Goal: Task Accomplishment & Management: Manage account settings

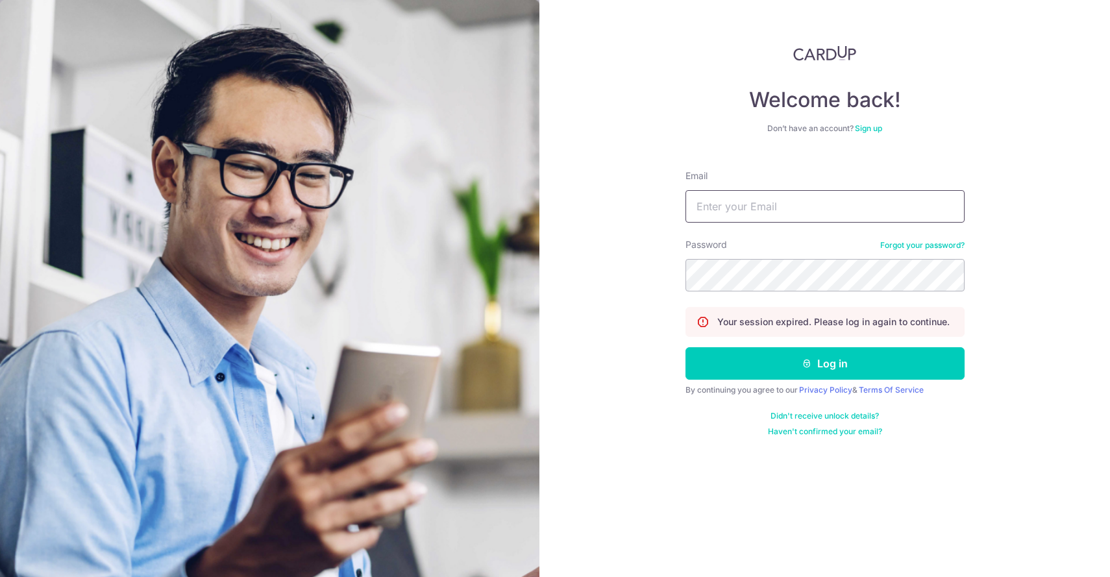
click at [749, 203] on input "Email" at bounding box center [824, 206] width 279 height 32
type input "[EMAIL_ADDRESS][DOMAIN_NAME]"
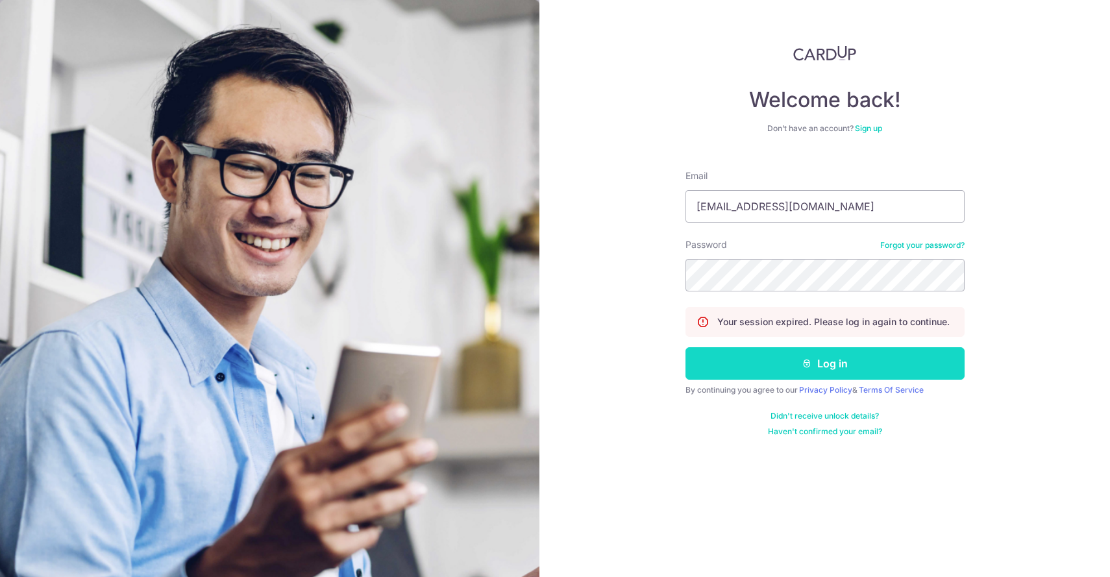
click at [747, 355] on button "Log in" at bounding box center [824, 363] width 279 height 32
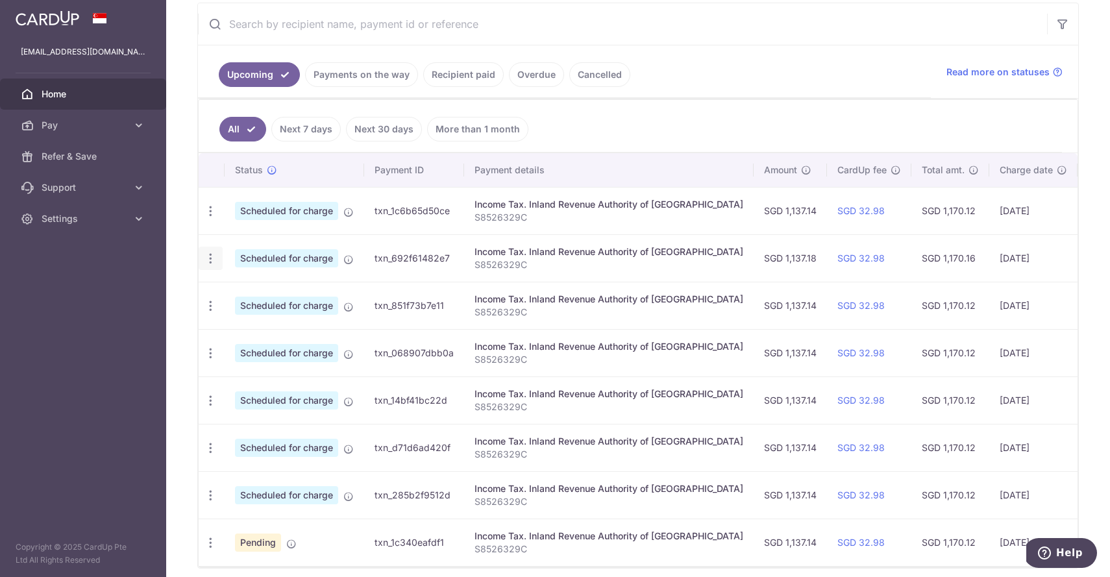
click at [211, 263] on icon "button" at bounding box center [211, 259] width 14 height 14
click at [248, 297] on span "Update payment" at bounding box center [280, 294] width 88 height 16
radio input "true"
type input "1,137.18"
type input "[DATE]"
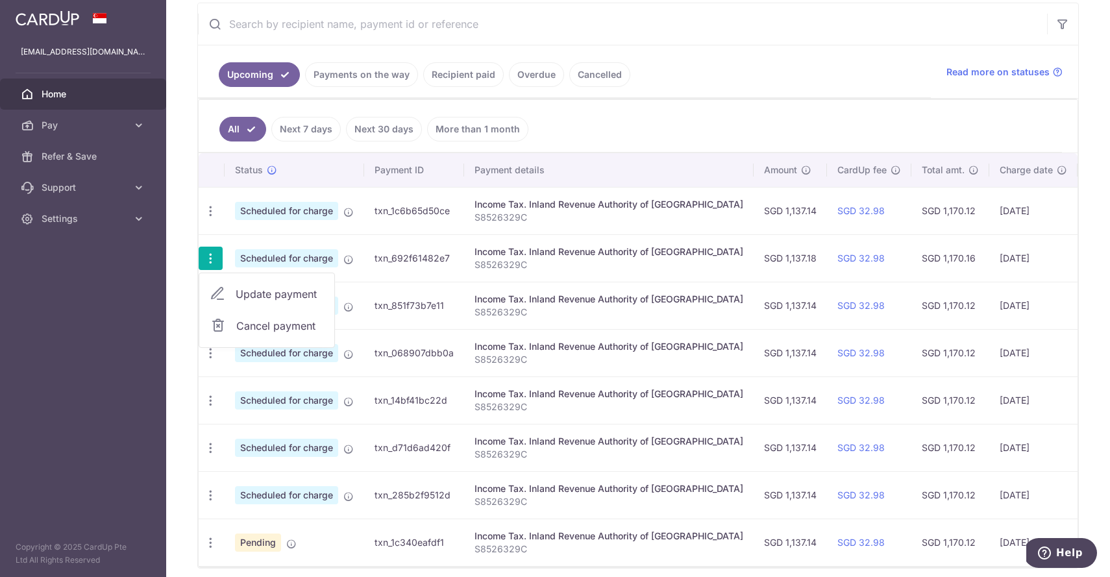
type input "S8526329C"
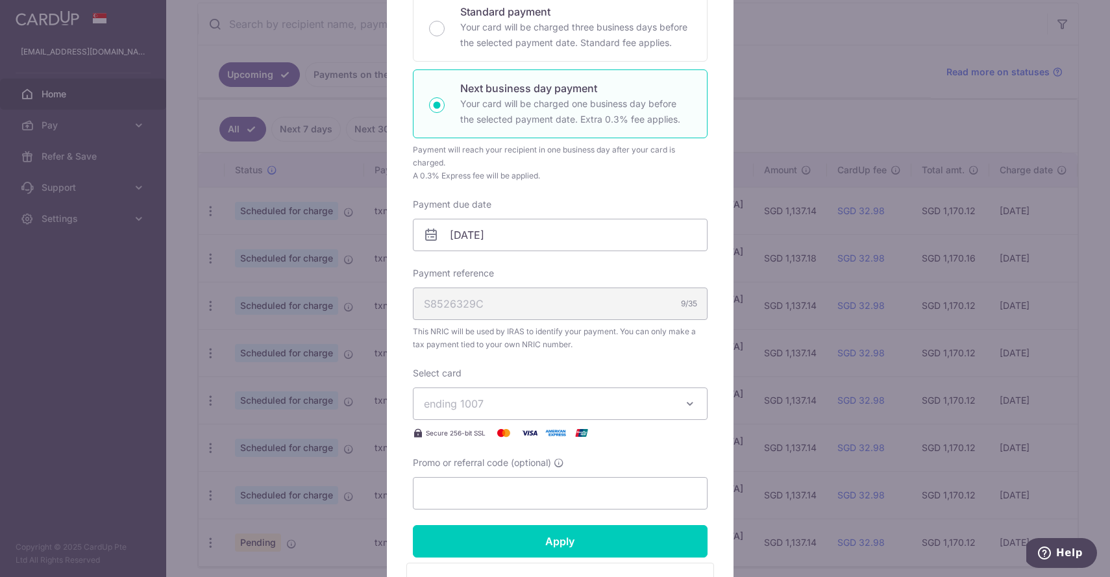
scroll to position [276, 0]
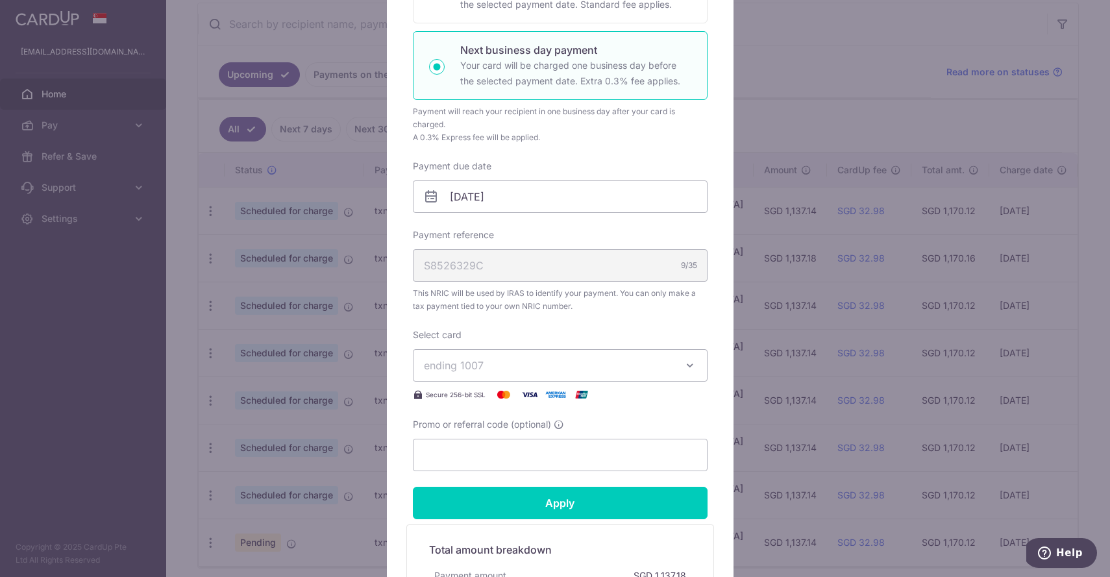
click at [511, 365] on span "ending 1007" at bounding box center [548, 366] width 249 height 16
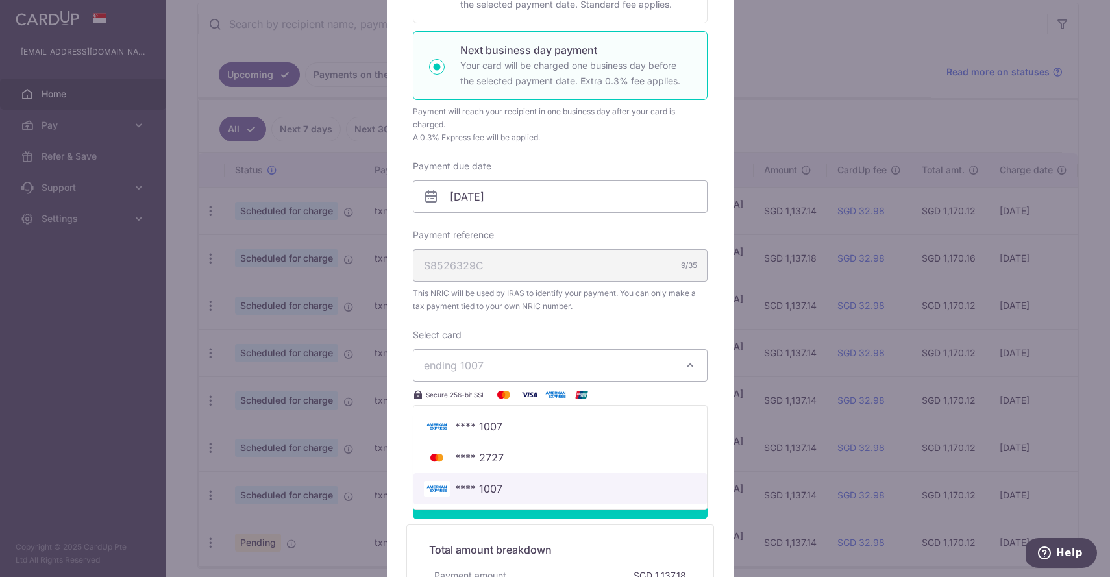
click at [507, 491] on span "**** 1007" at bounding box center [560, 489] width 273 height 16
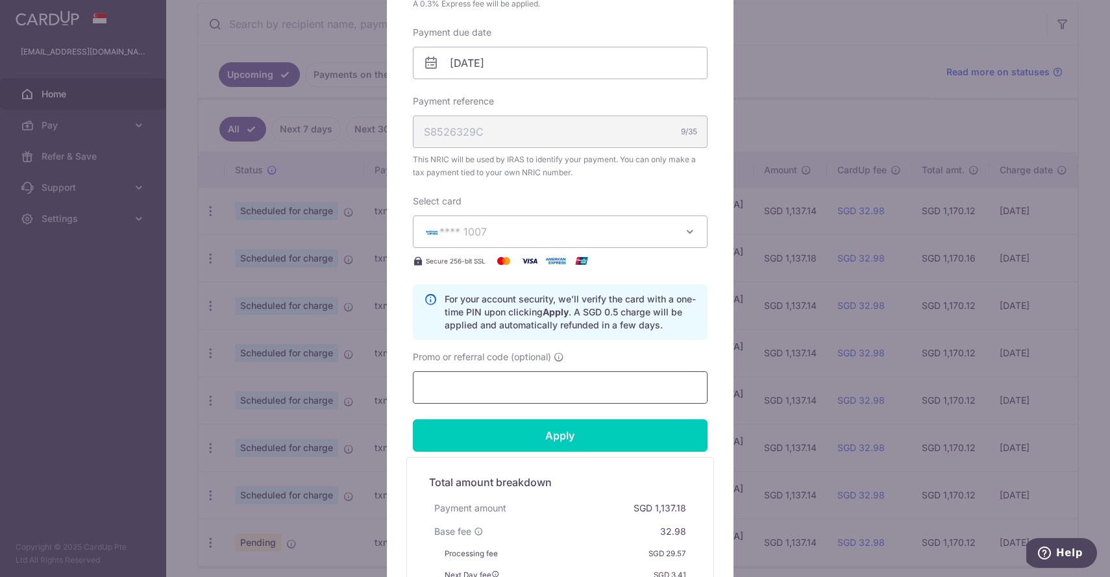
scroll to position [415, 0]
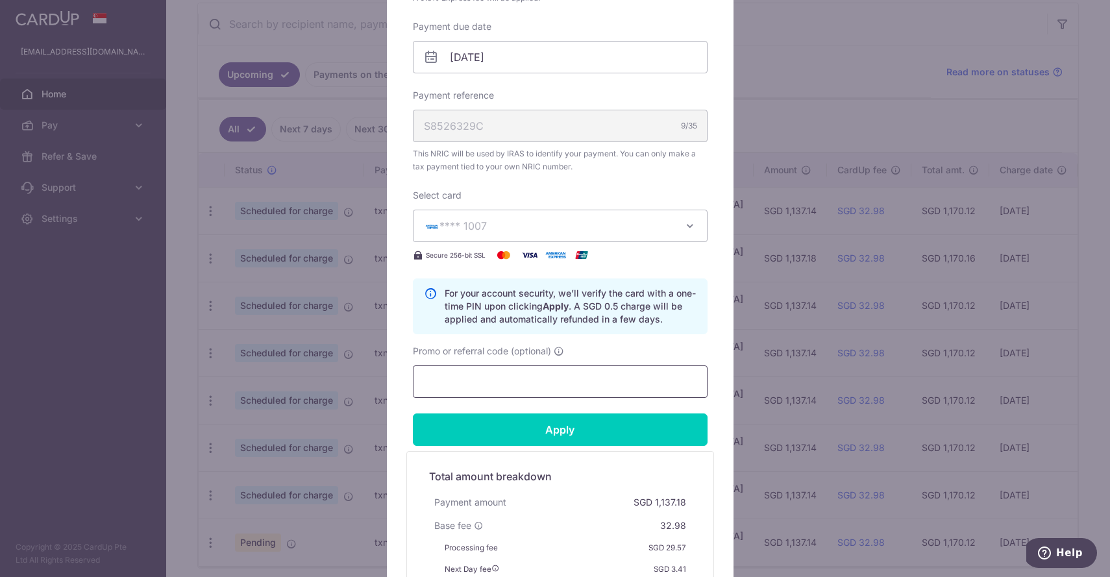
click at [547, 382] on input "Promo or referral code (optional)" at bounding box center [560, 381] width 295 height 32
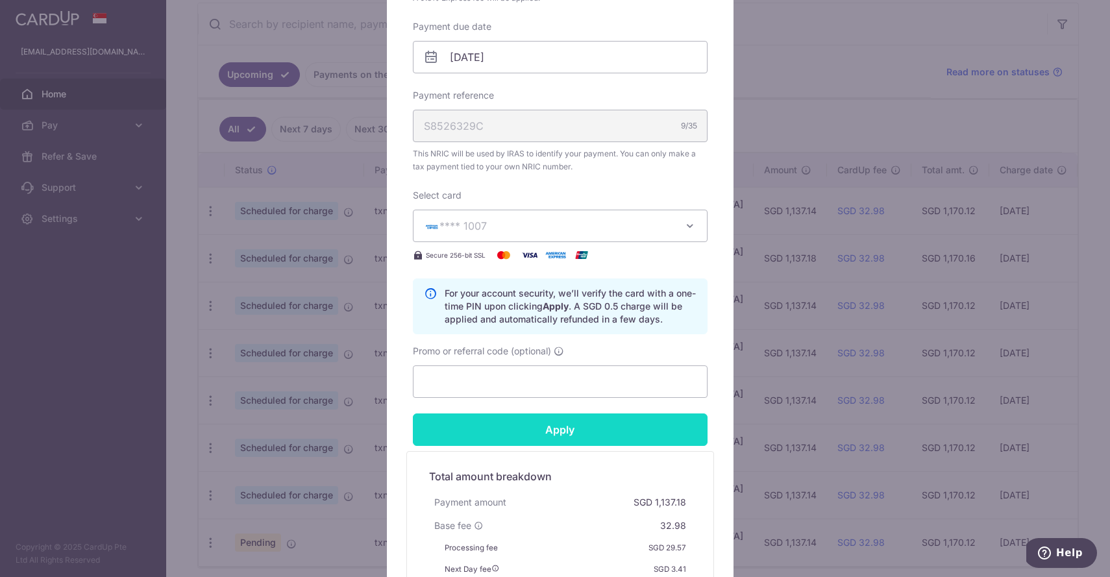
click at [543, 430] on input "Apply" at bounding box center [560, 429] width 295 height 32
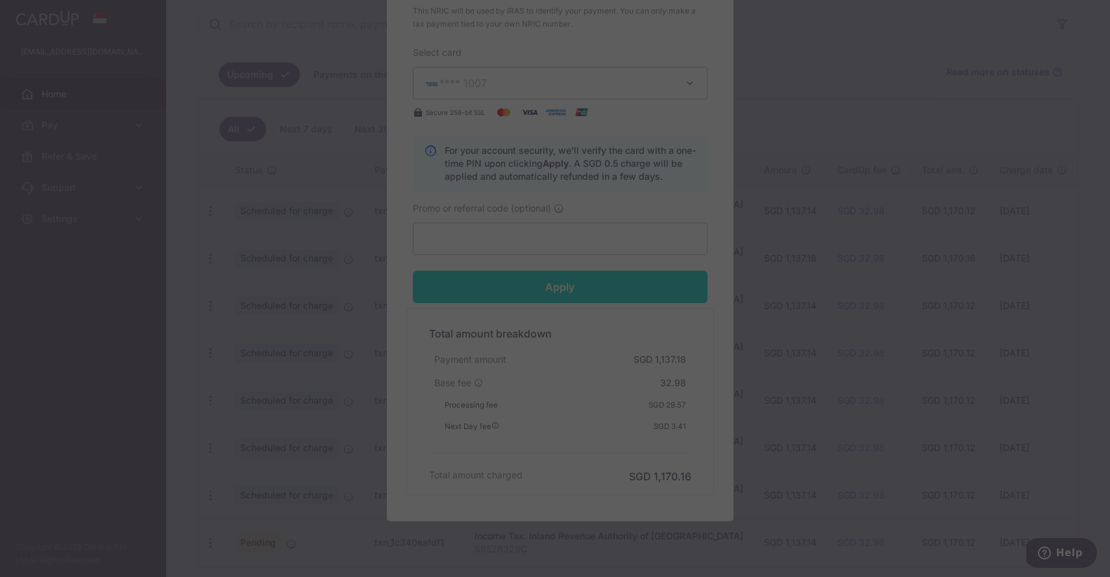
scroll to position [596, 0]
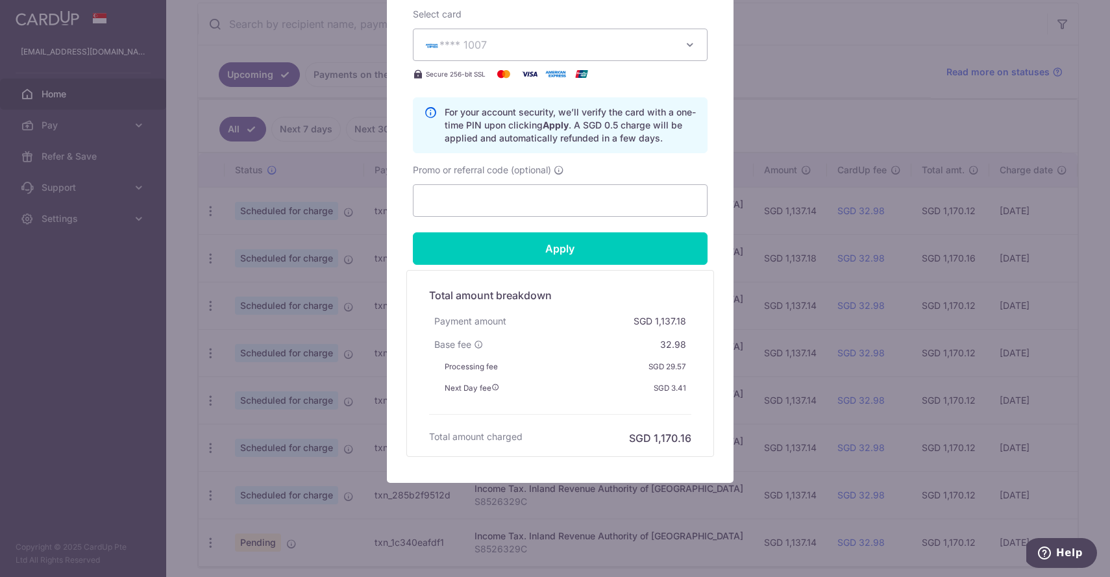
type input "Successfully Applied"
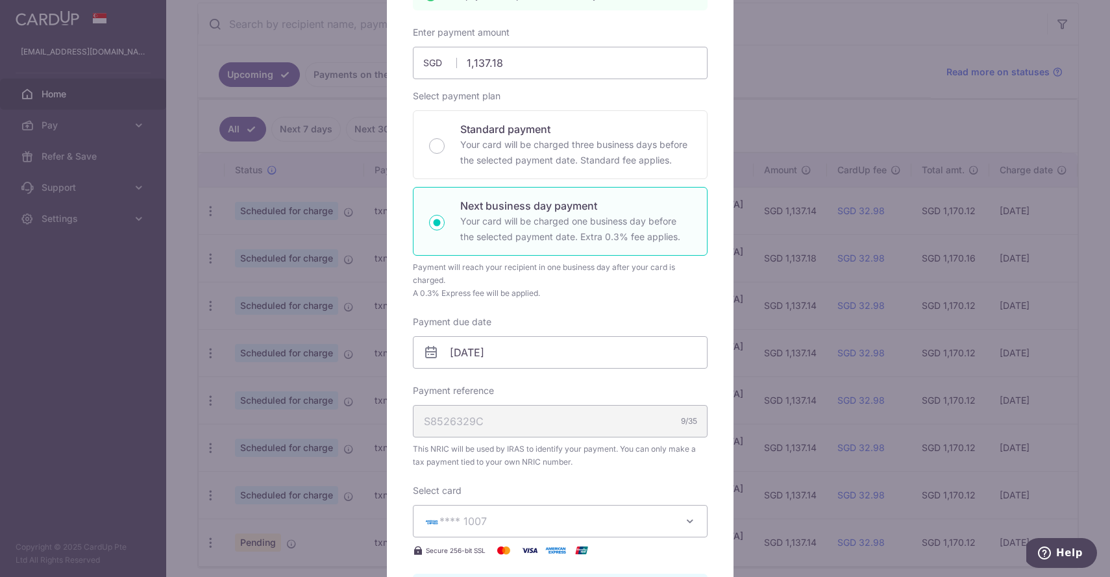
scroll to position [0, 0]
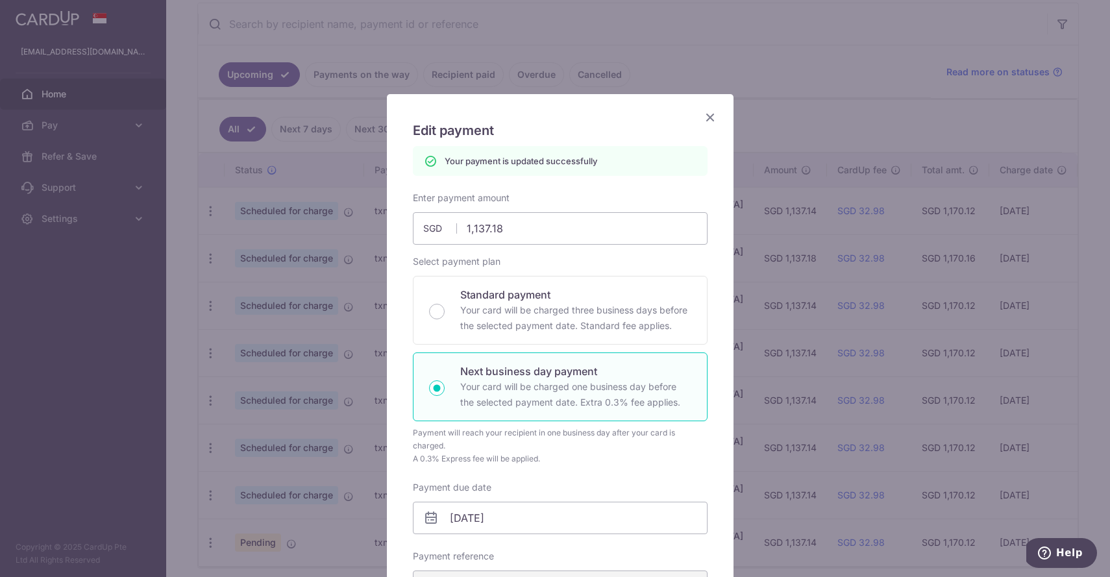
click at [707, 115] on icon "Close" at bounding box center [710, 117] width 16 height 16
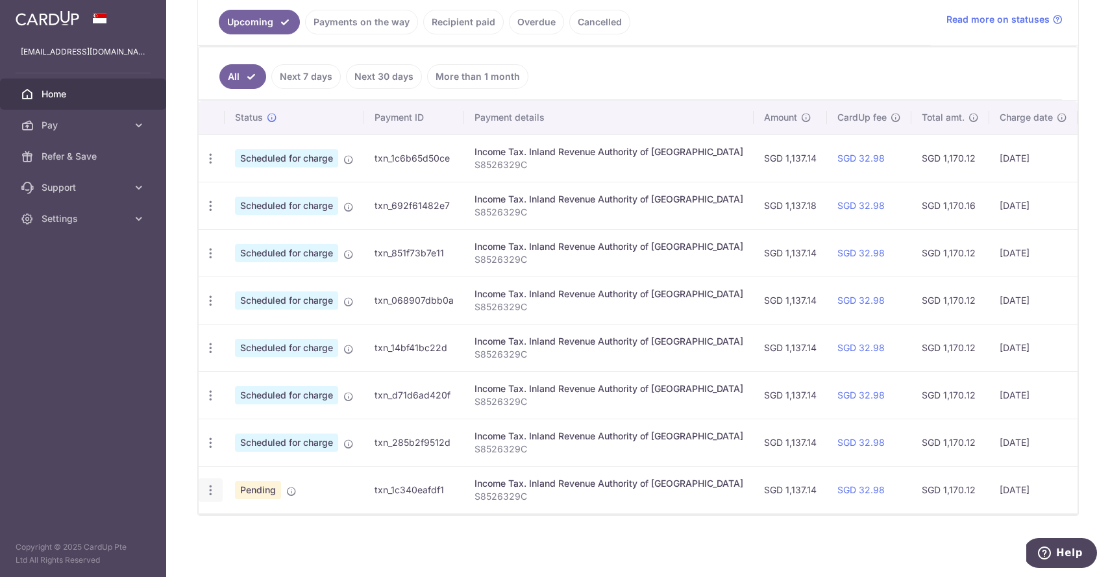
click at [210, 487] on icon "button" at bounding box center [211, 490] width 14 height 14
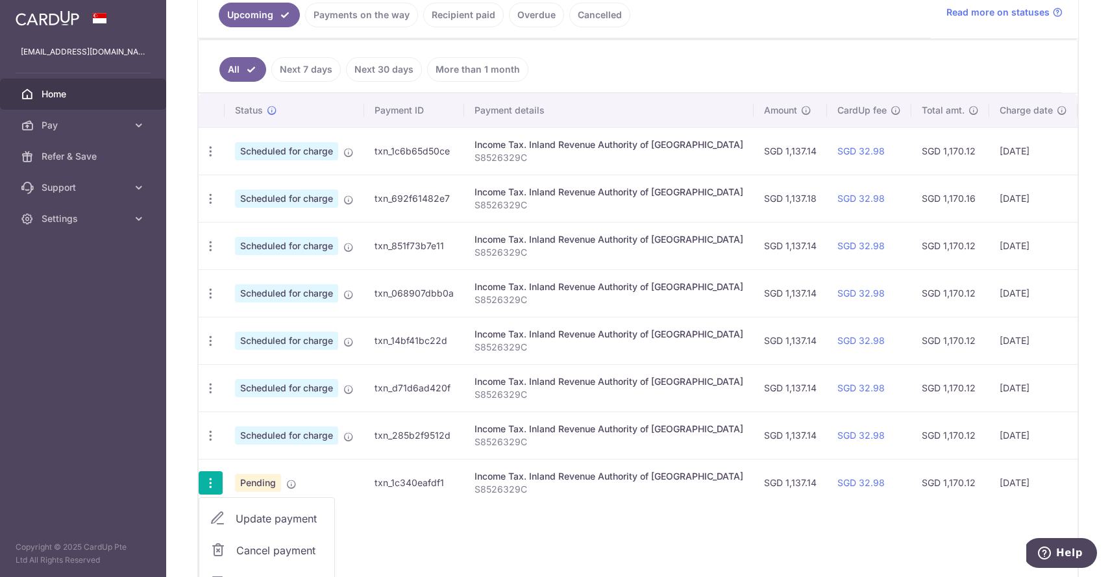
click at [250, 511] on span "Update payment" at bounding box center [280, 519] width 88 height 16
radio input "true"
type input "1,137.14"
type input "17/03/2026"
type input "S8526329C"
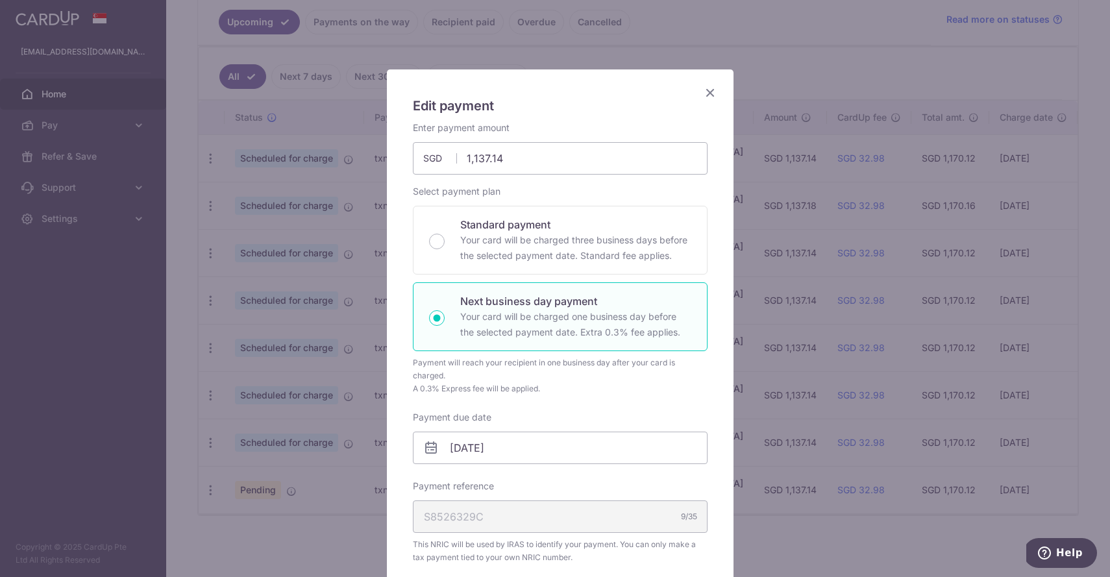
scroll to position [40, 0]
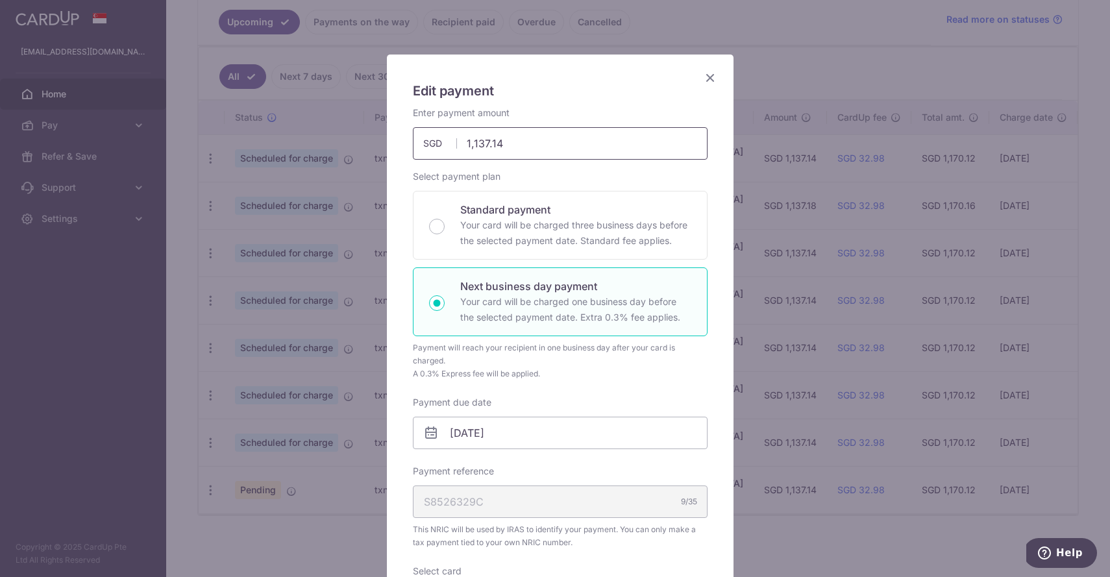
click at [545, 149] on input "1,137.14" at bounding box center [560, 143] width 295 height 32
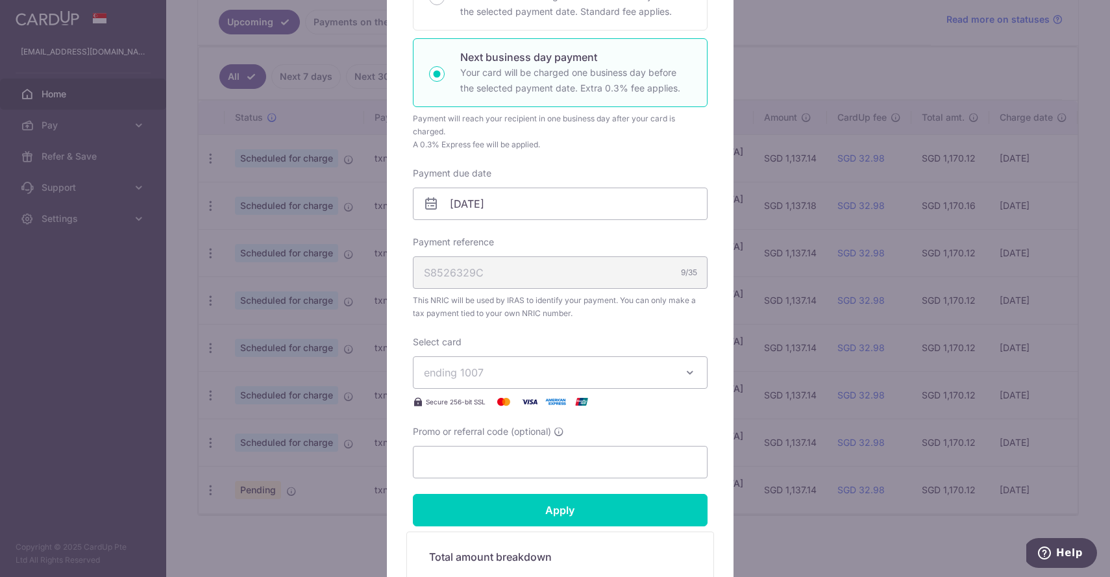
scroll to position [272, 0]
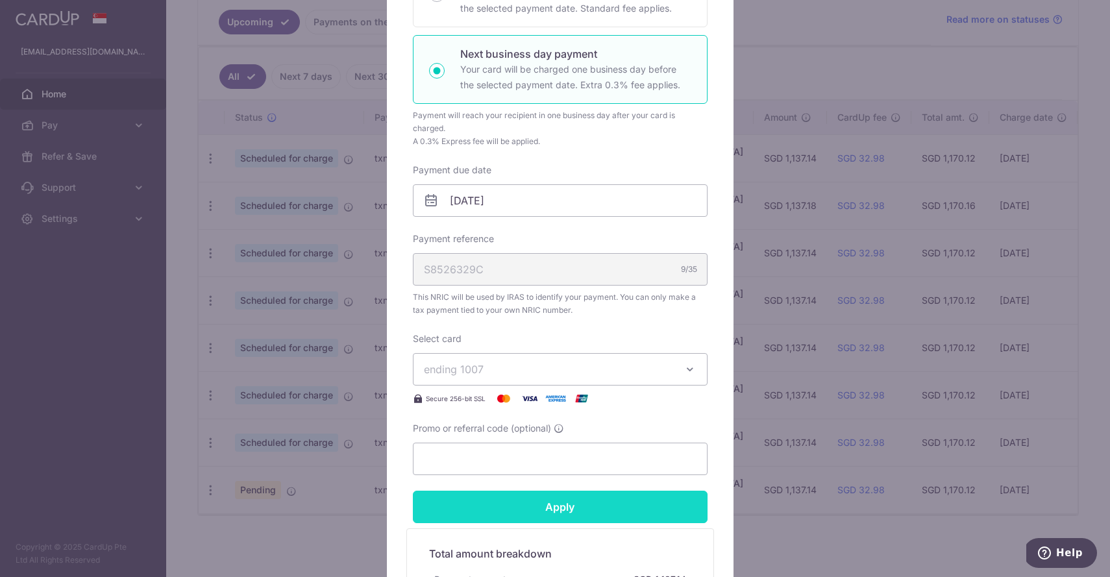
type input "1,137.18"
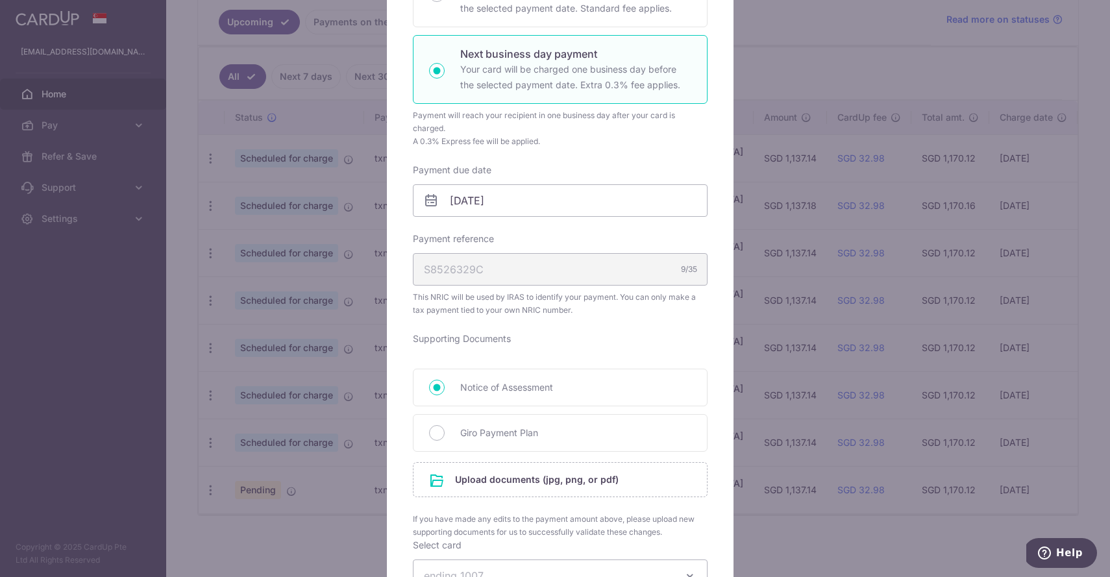
click at [533, 516] on form "By clicking apply, you will make changes to all payments to Inland Revenue Auth…" at bounding box center [560, 397] width 295 height 1047
click at [596, 438] on span "Giro Payment Plan" at bounding box center [575, 433] width 231 height 16
click at [445, 438] on input "Giro Payment Plan" at bounding box center [437, 433] width 16 height 16
radio input "true"
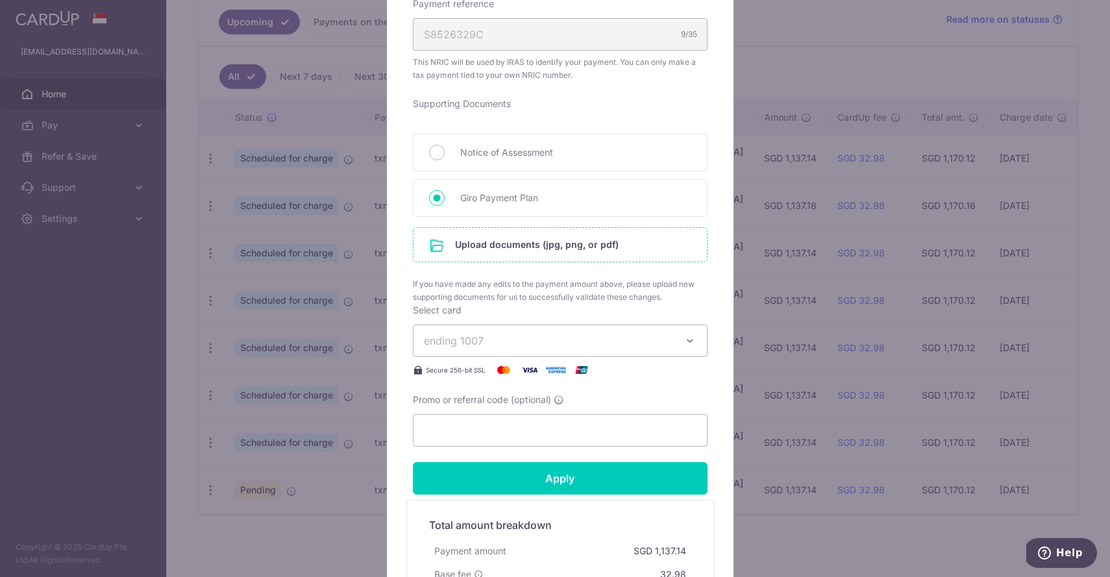
click at [503, 244] on input "file" at bounding box center [559, 245] width 293 height 34
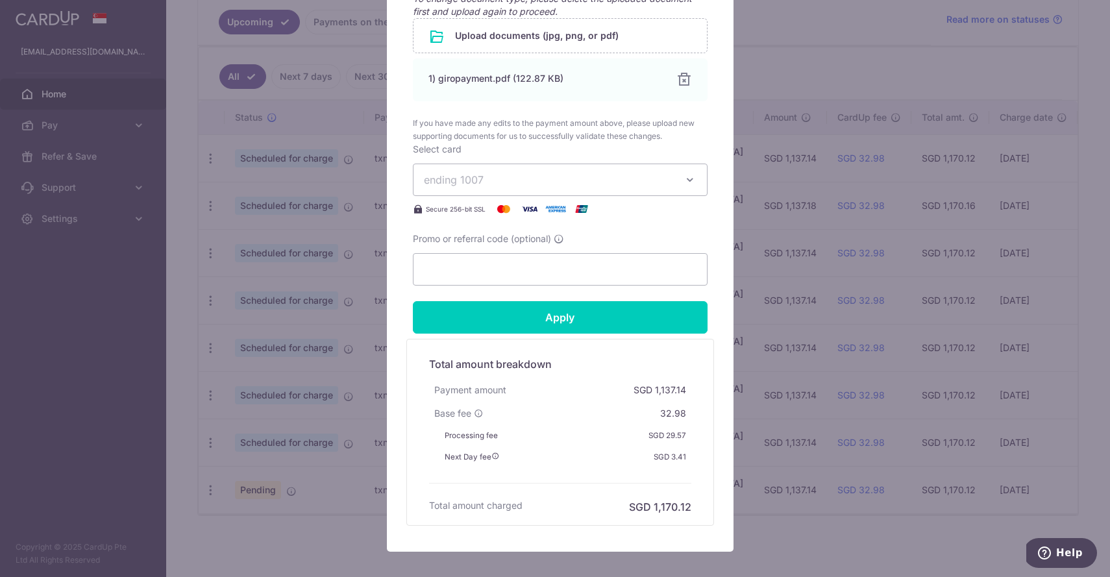
scroll to position [757, 0]
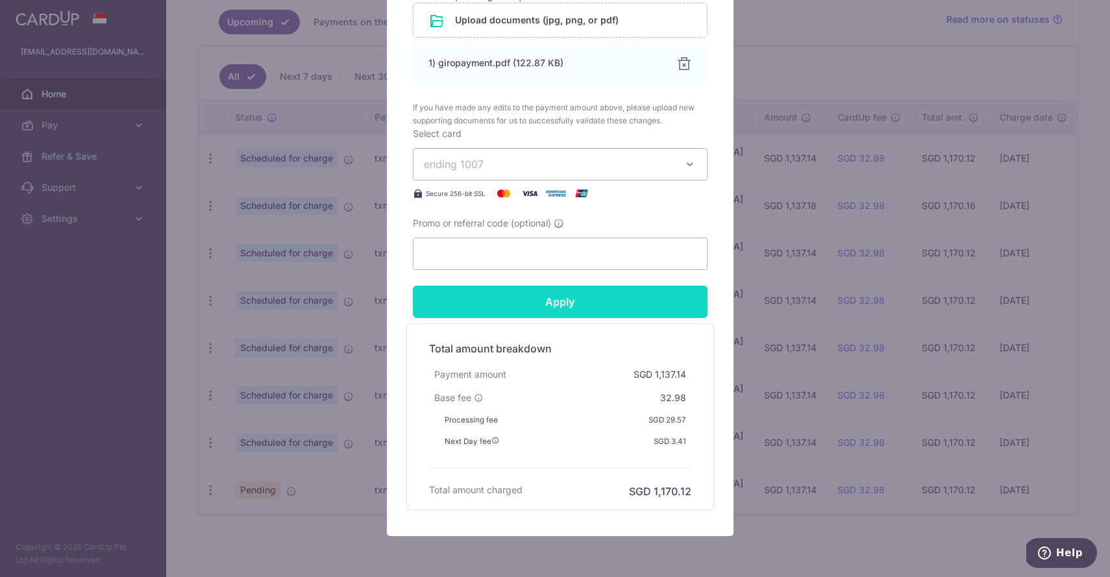
click at [586, 308] on input "Apply" at bounding box center [560, 302] width 295 height 32
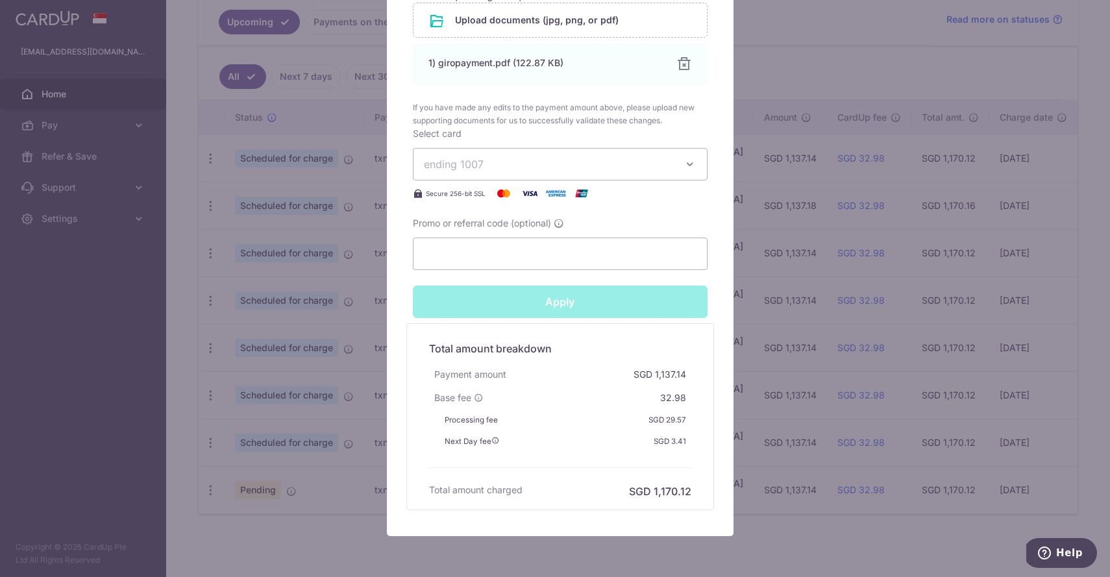
type input "Successfully Applied"
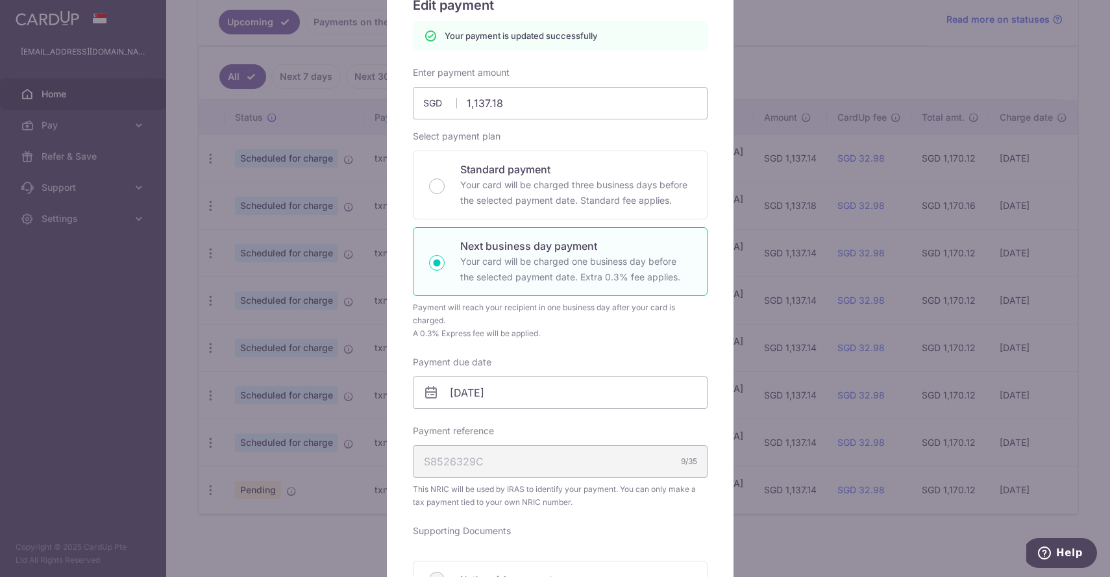
scroll to position [0, 0]
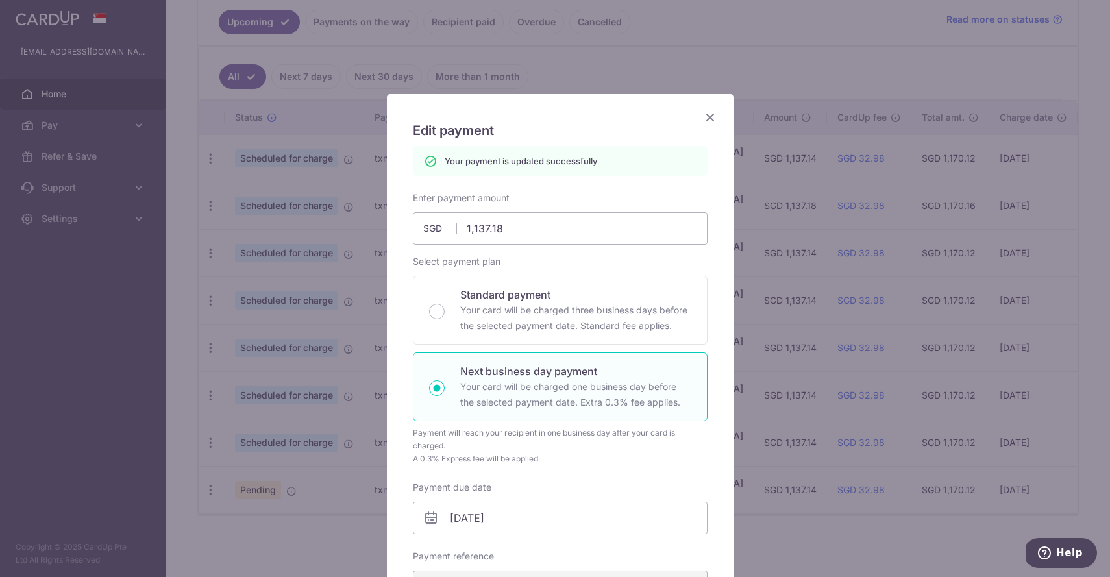
click at [702, 116] on icon "Close" at bounding box center [710, 117] width 16 height 16
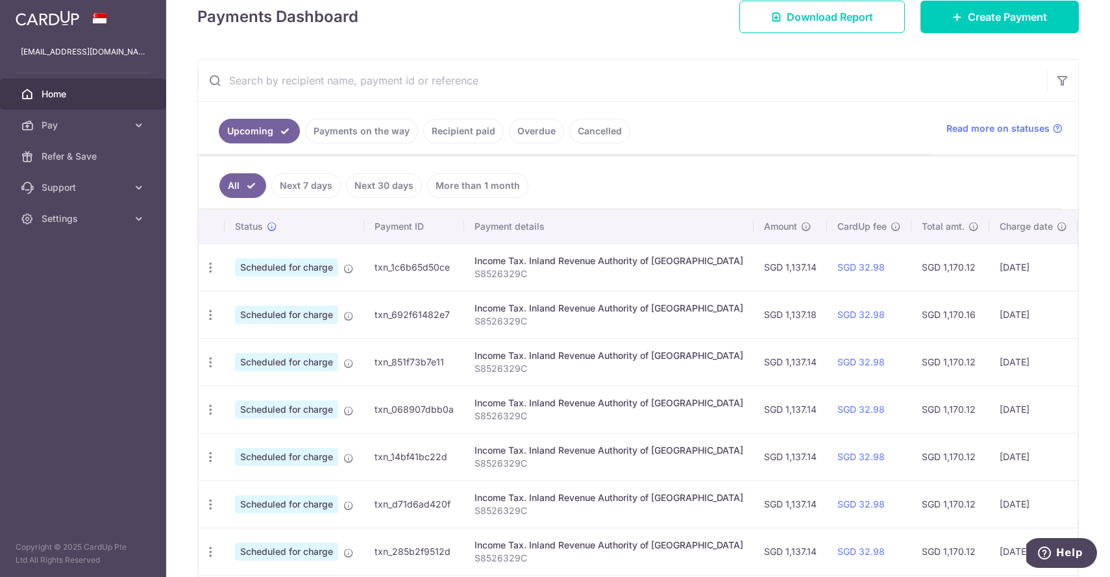
scroll to position [195, 0]
